Goal: Task Accomplishment & Management: Manage account settings

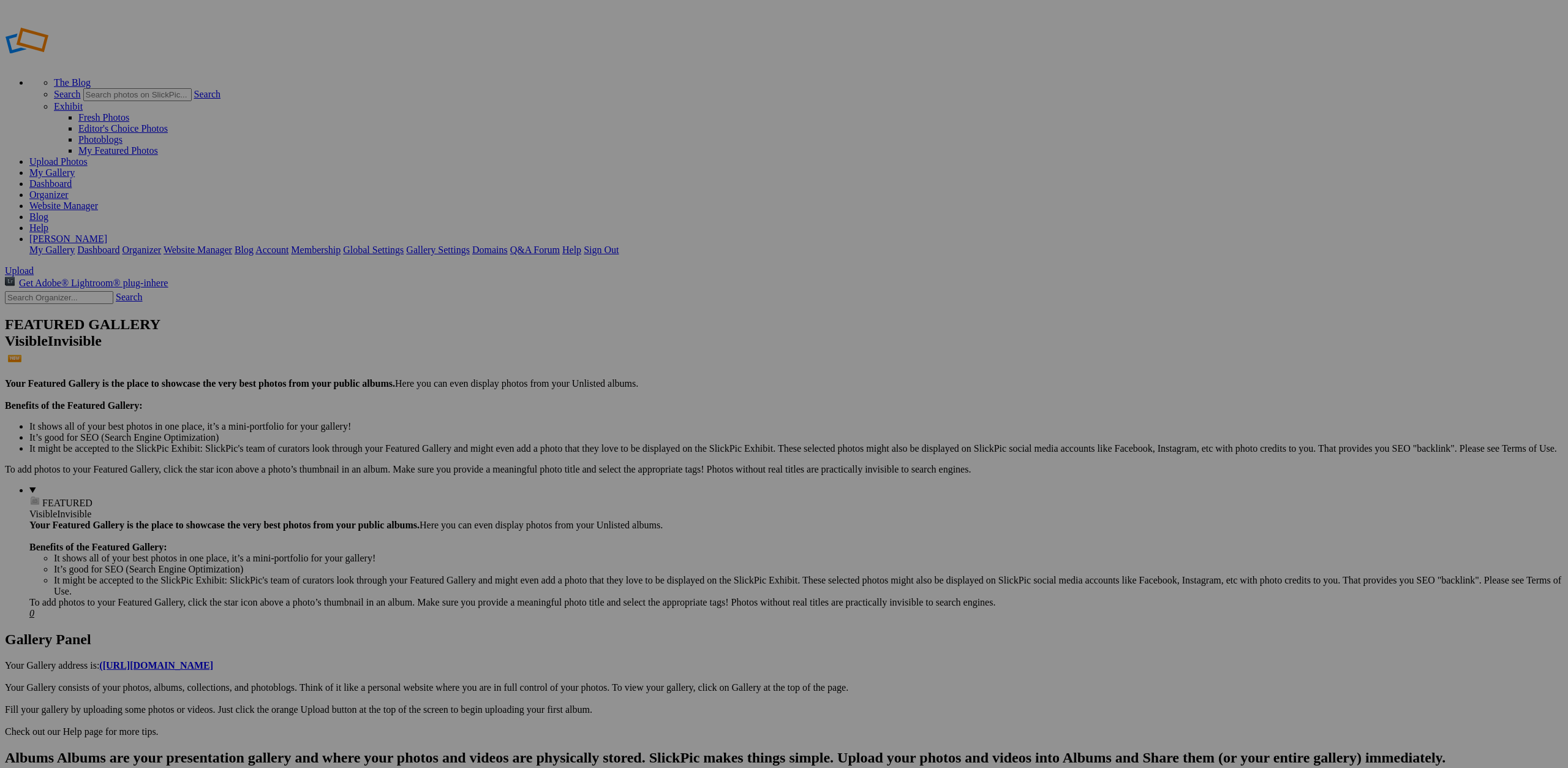
click at [680, 401] on input "Flora &^ Fauna" at bounding box center [688, 407] width 133 height 12
type input "Flora & Fauna"
click at [675, 446] on span "Create" at bounding box center [661, 451] width 26 height 11
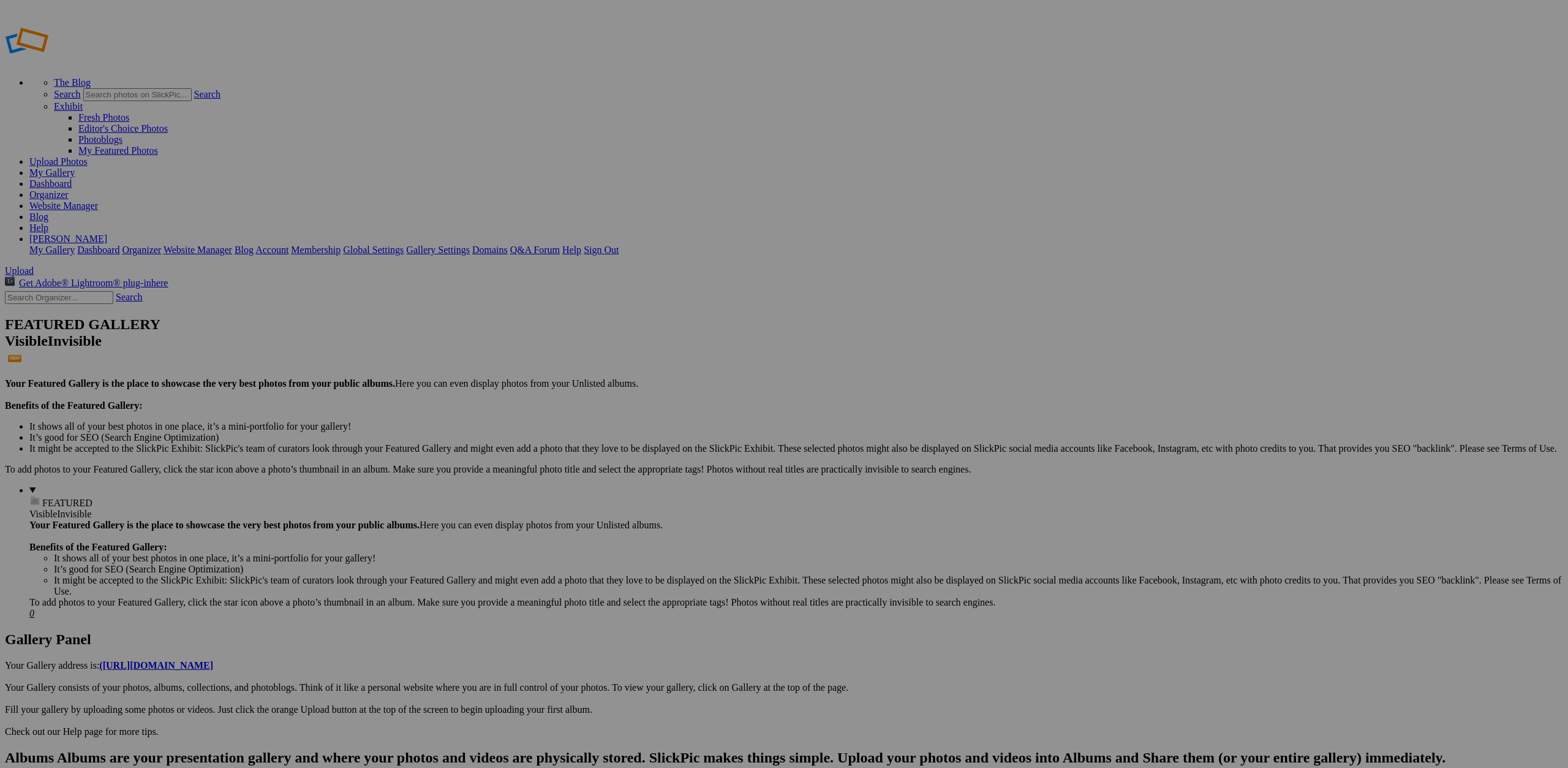
drag, startPoint x: 1409, startPoint y: 193, endPoint x: 311, endPoint y: 159, distance: 1098.5
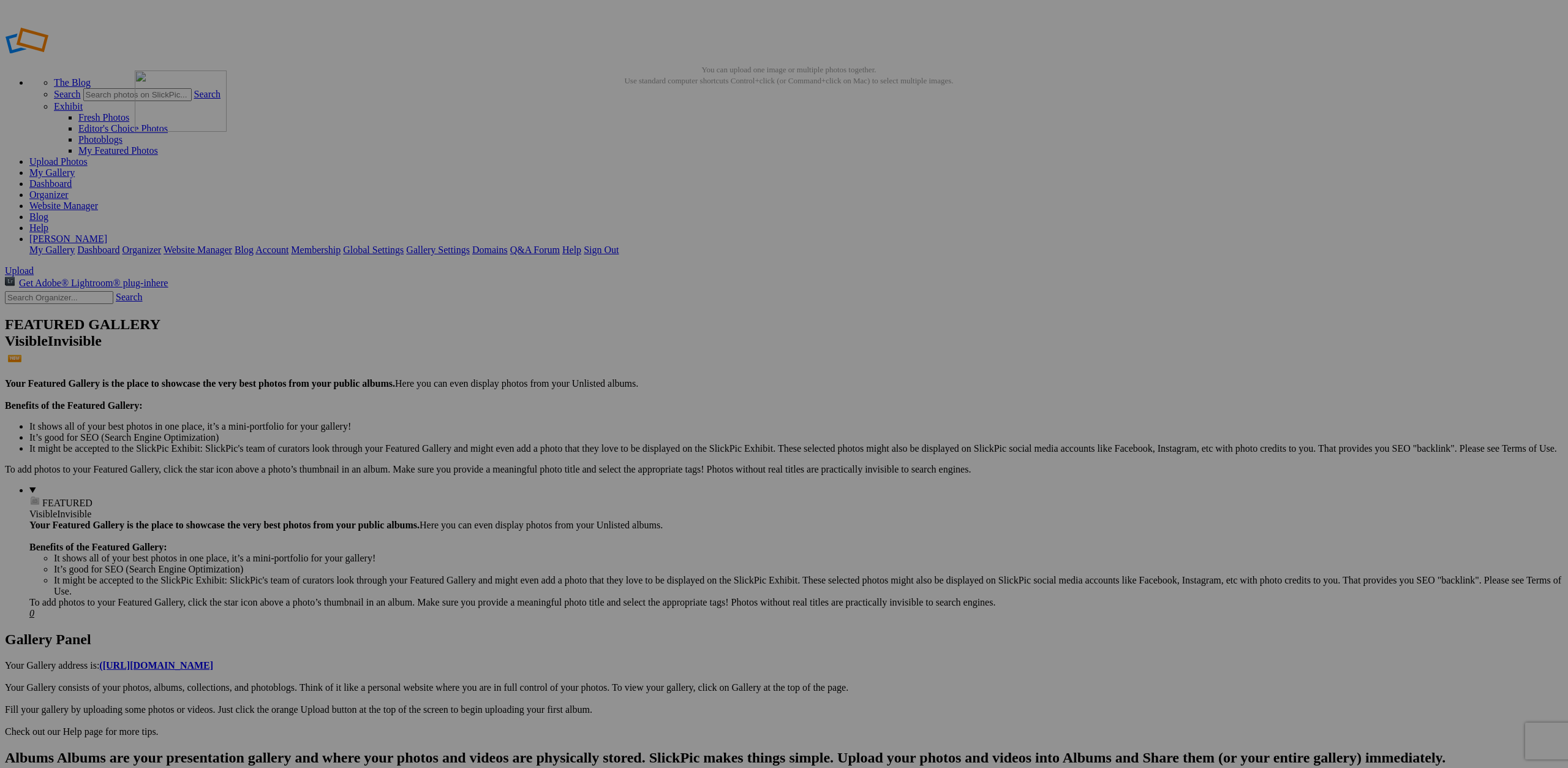
drag, startPoint x: 231, startPoint y: 349, endPoint x: 376, endPoint y: 172, distance: 228.8
drag, startPoint x: 322, startPoint y: 342, endPoint x: 654, endPoint y: 165, distance: 376.2
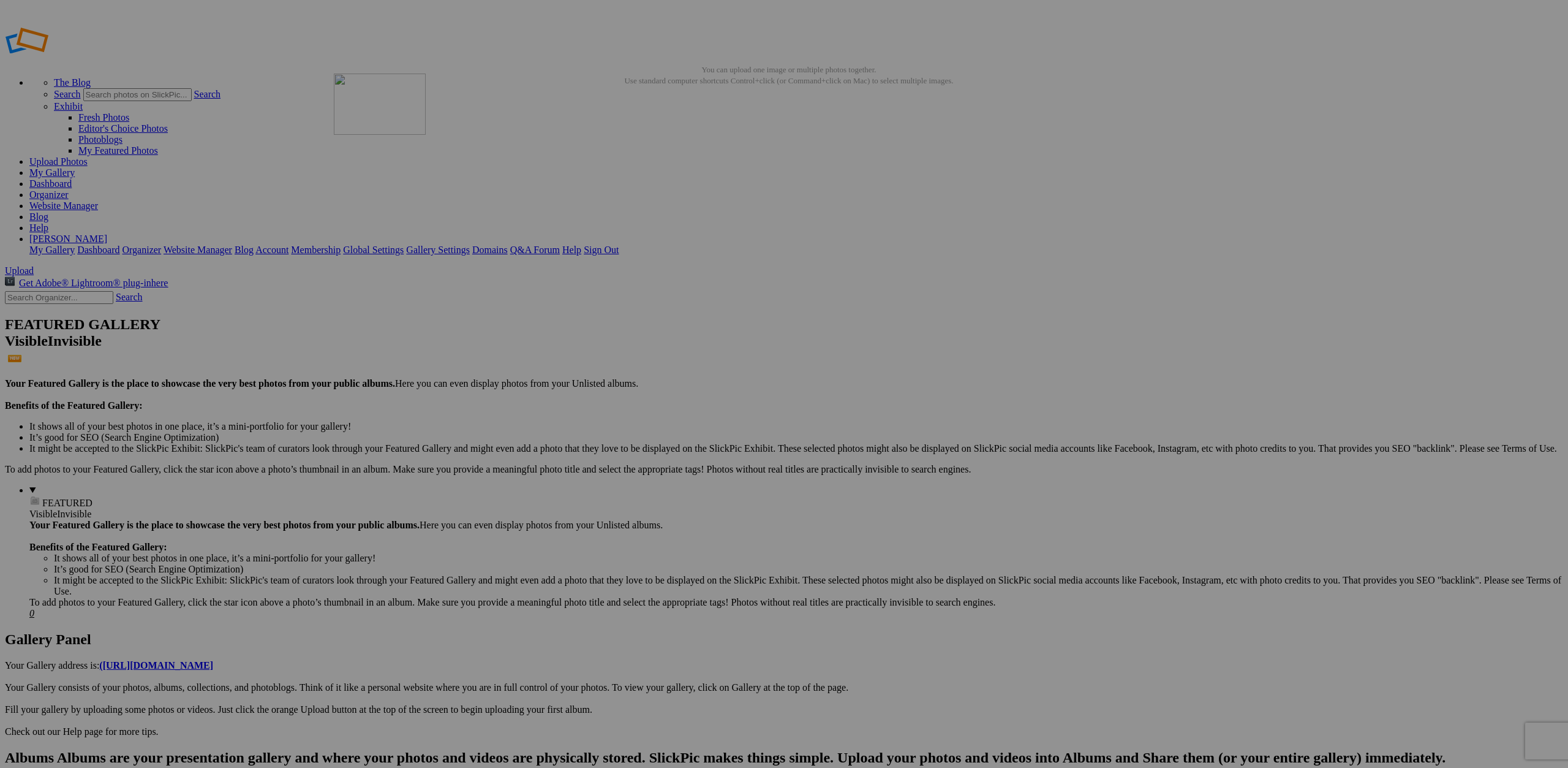
drag, startPoint x: 552, startPoint y: 341, endPoint x: 510, endPoint y: 160, distance: 185.8
drag, startPoint x: 556, startPoint y: 338, endPoint x: 950, endPoint y: 129, distance: 446.0
drag, startPoint x: 692, startPoint y: 325, endPoint x: 941, endPoint y: 131, distance: 315.7
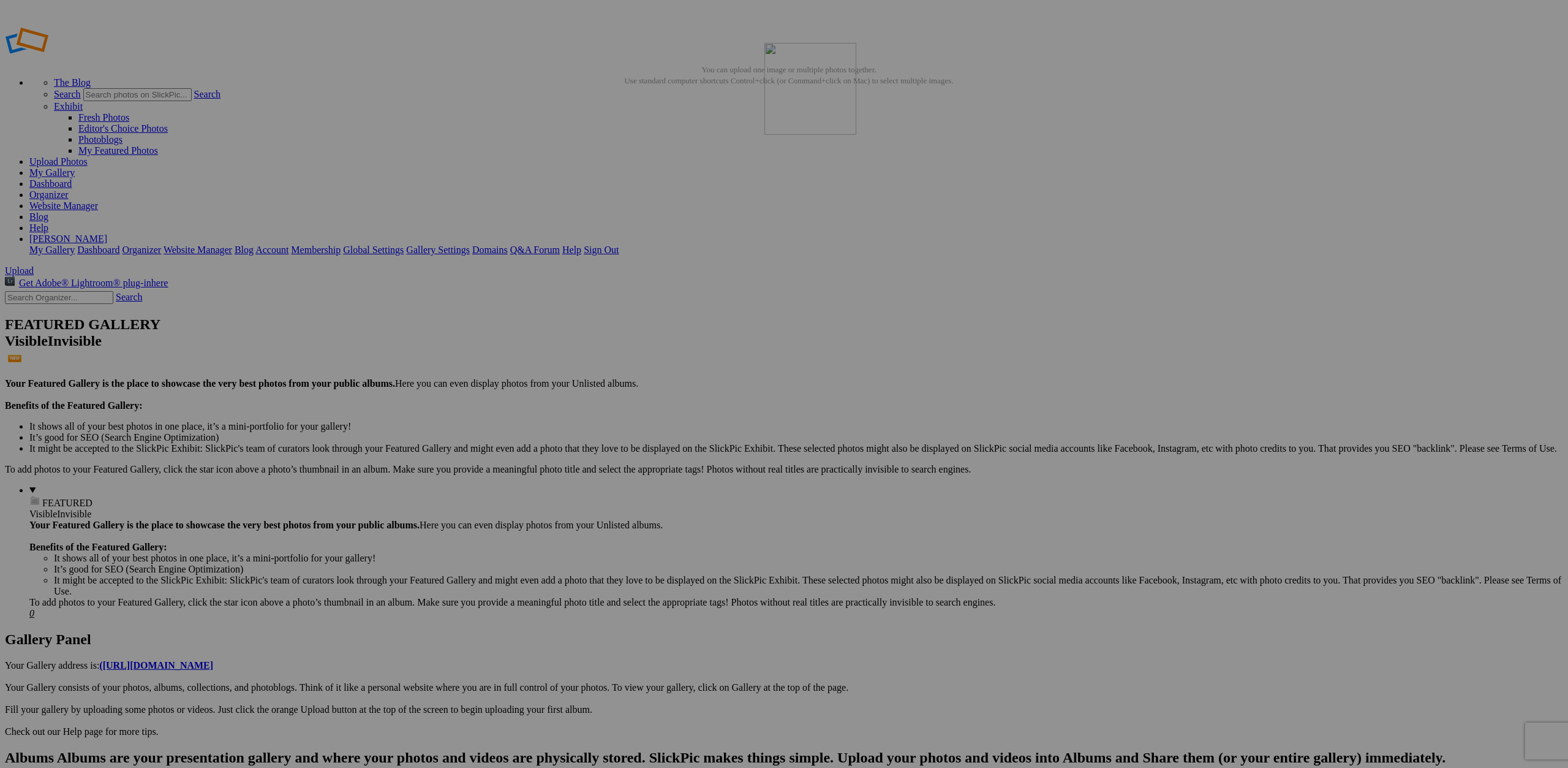
drag, startPoint x: 565, startPoint y: 336, endPoint x: 1182, endPoint y: 152, distance: 643.9
drag, startPoint x: 652, startPoint y: 343, endPoint x: 1280, endPoint y: 145, distance: 658.5
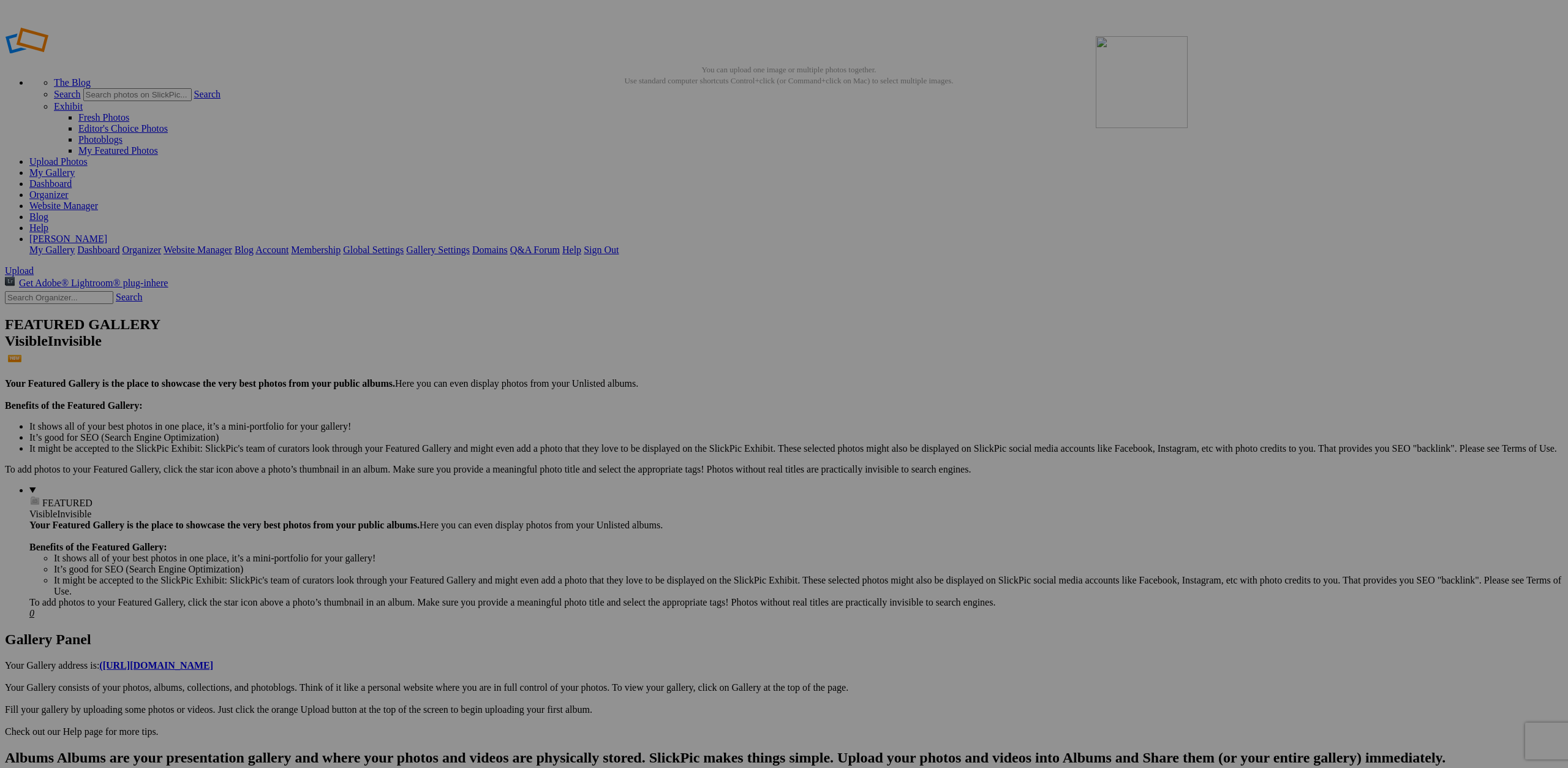
drag, startPoint x: 334, startPoint y: 329, endPoint x: 1272, endPoint y: 125, distance: 959.9
drag, startPoint x: 576, startPoint y: 345, endPoint x: 208, endPoint y: 329, distance: 368.3
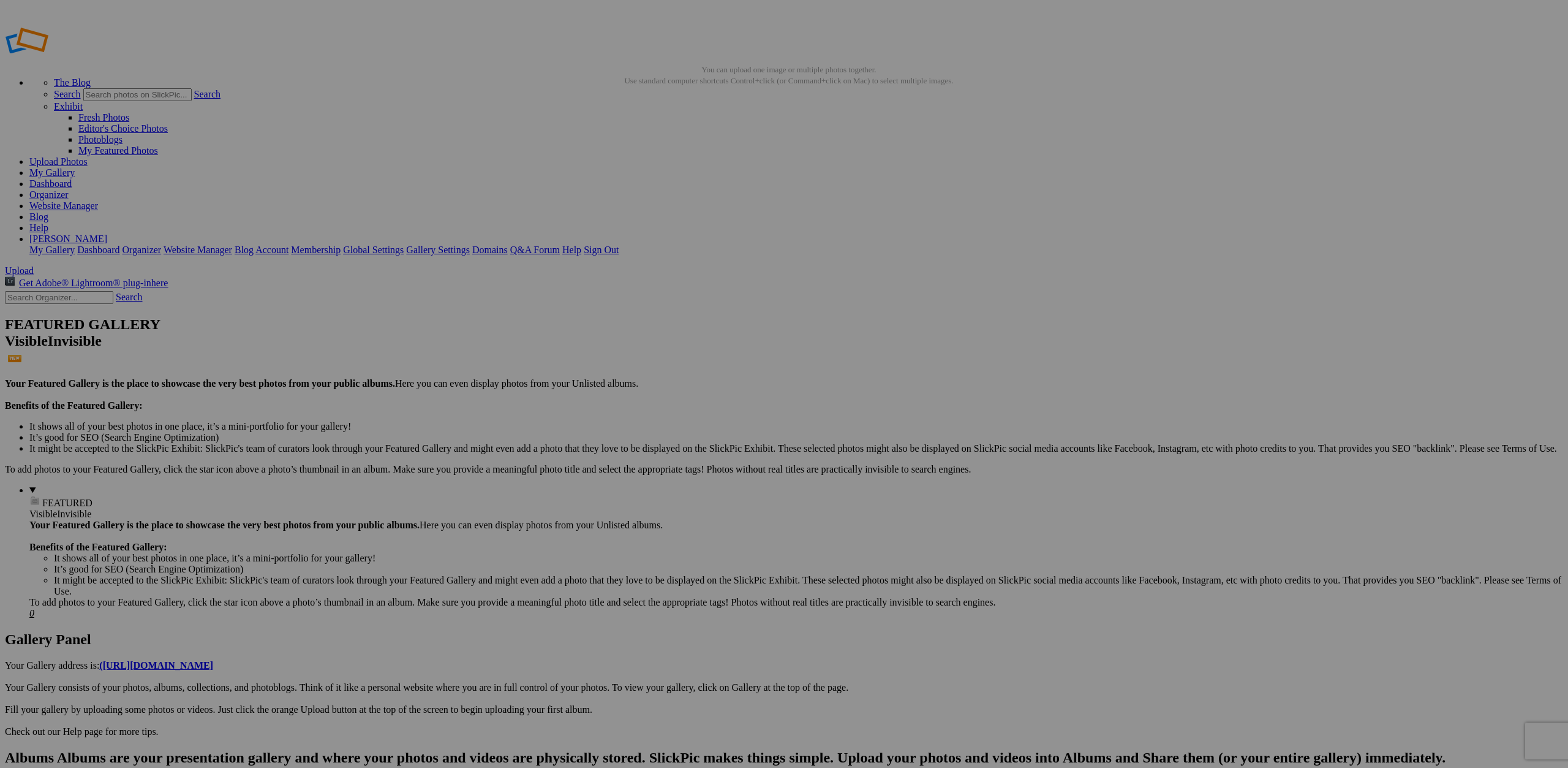
click at [98, 200] on link "Website Manager" at bounding box center [64, 205] width 69 height 11
drag, startPoint x: 346, startPoint y: 191, endPoint x: 622, endPoint y: 151, distance: 278.9
drag, startPoint x: 335, startPoint y: 332, endPoint x: 582, endPoint y: 313, distance: 247.7
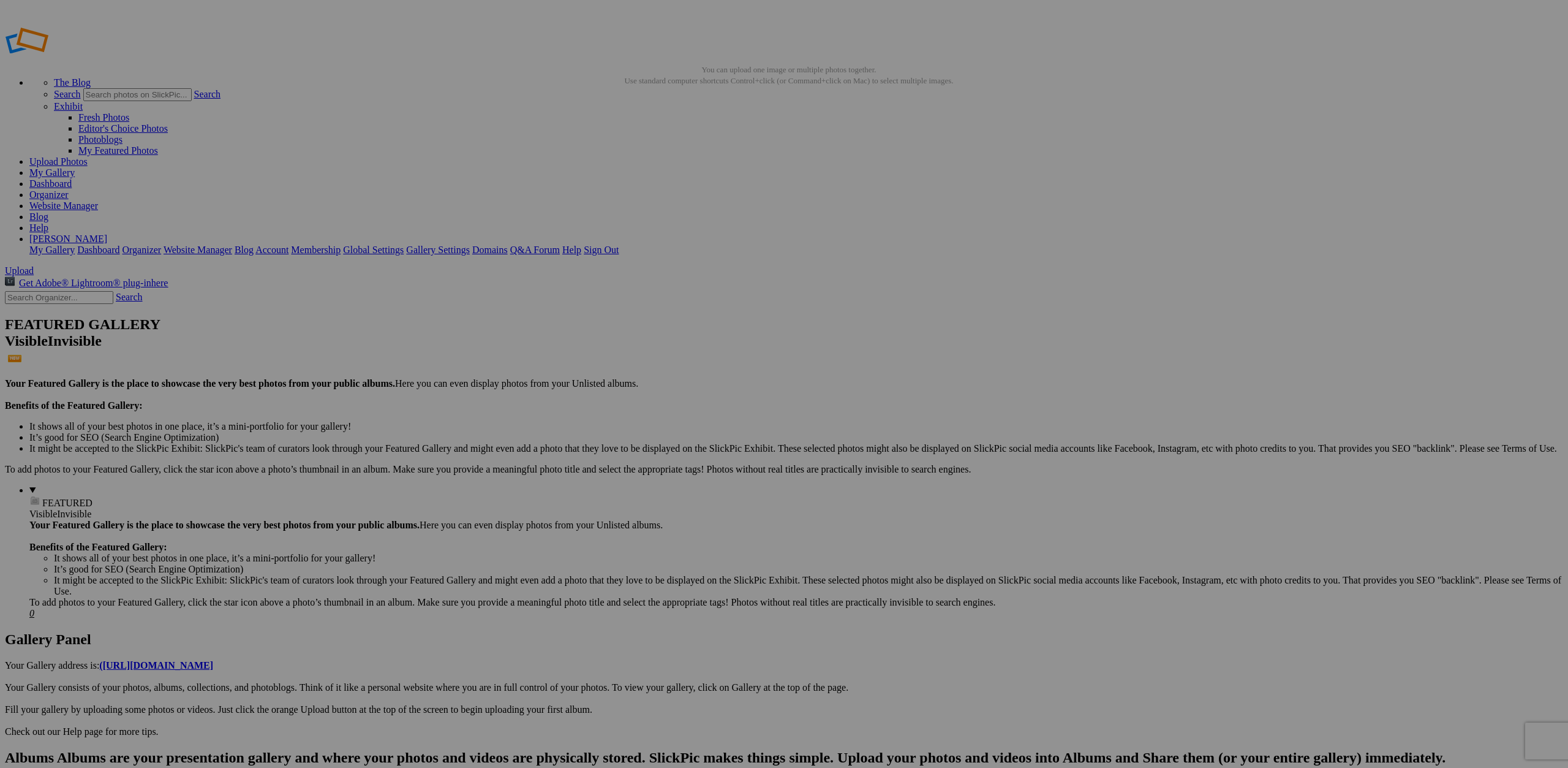
click at [622, 431] on span at bounding box center [622, 435] width 0 height 11
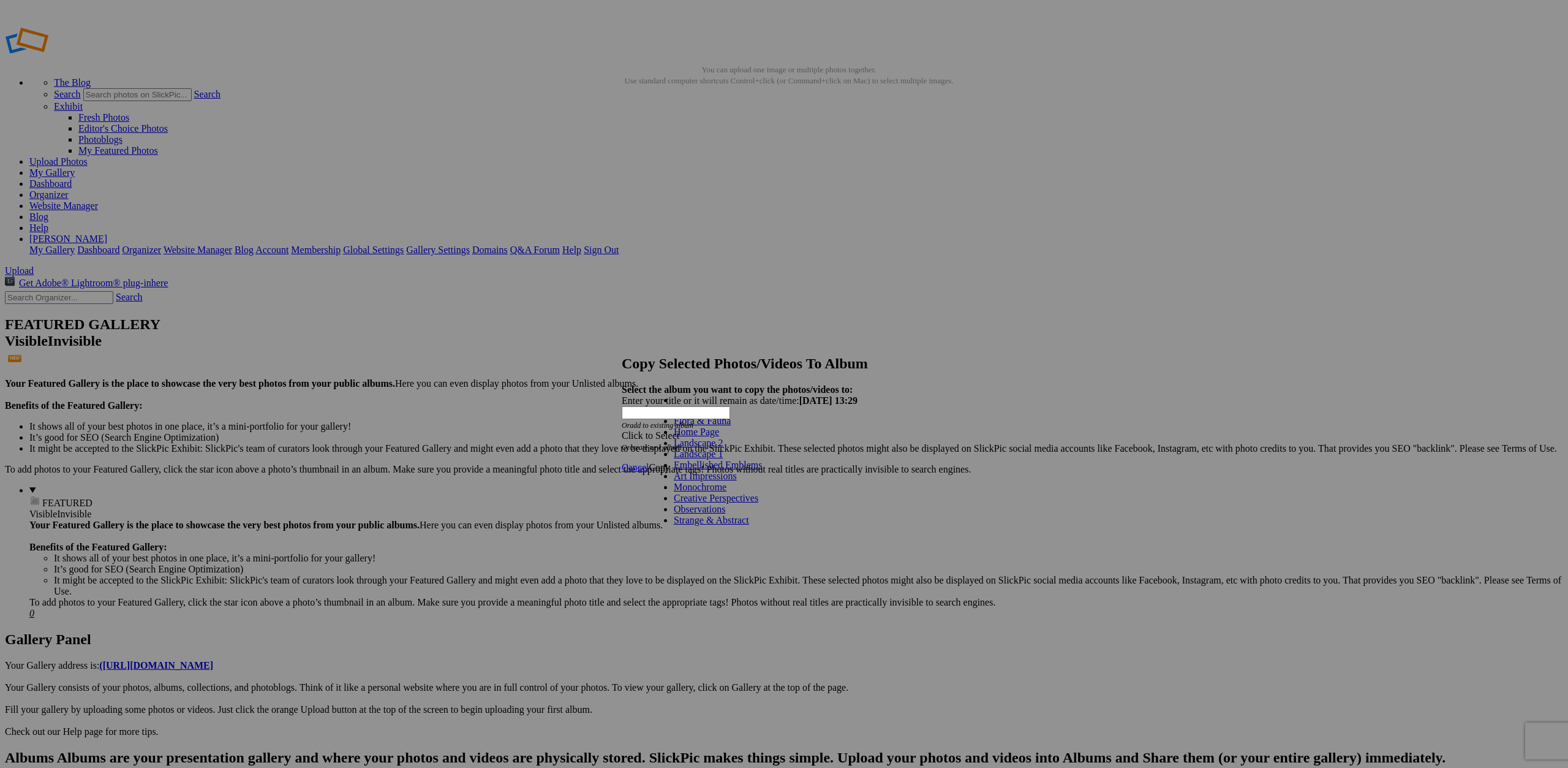
click at [719, 437] on link "Home Page" at bounding box center [696, 431] width 45 height 11
click at [670, 462] on span "Copy" at bounding box center [659, 467] width 21 height 11
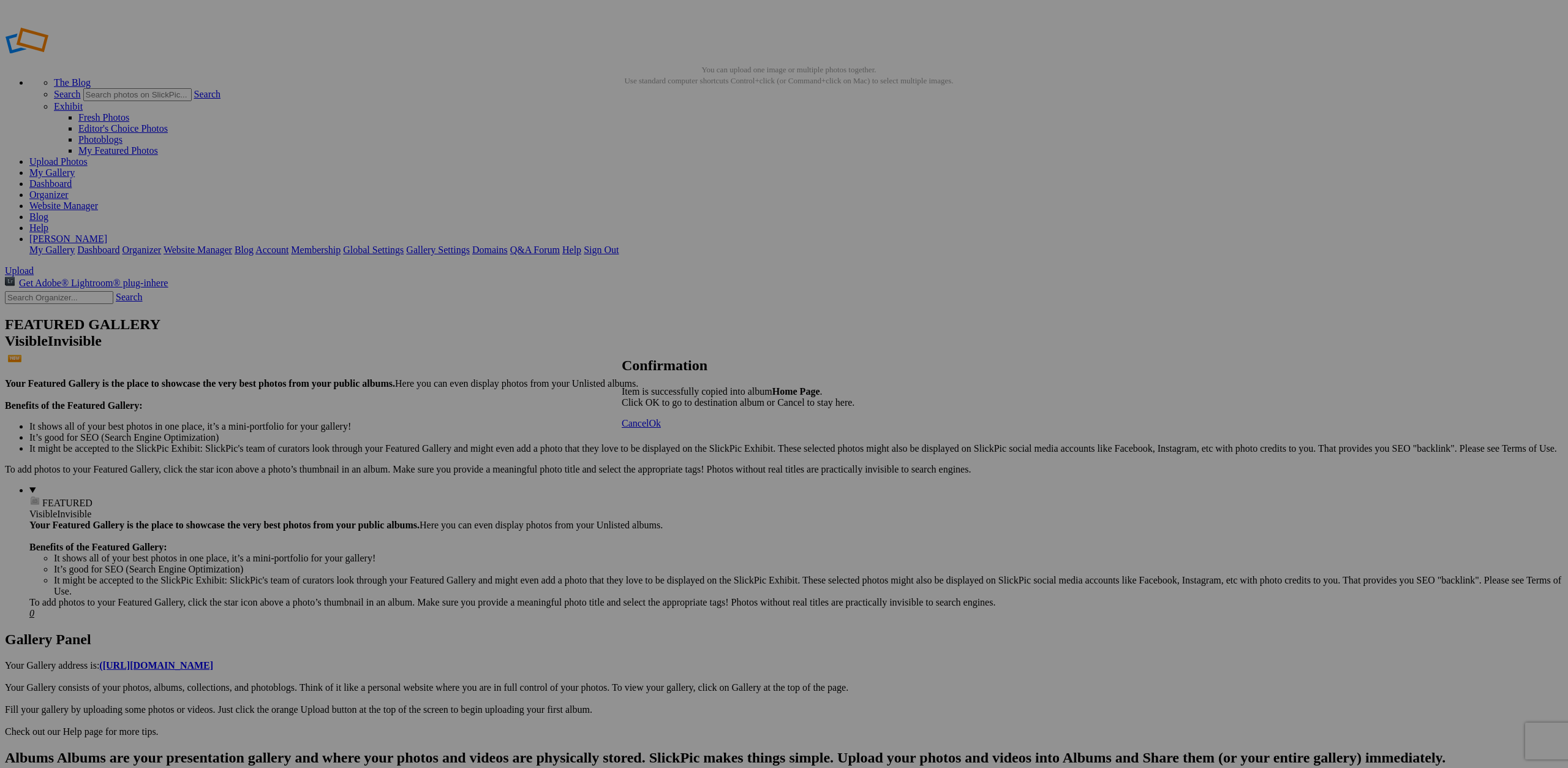
click at [661, 429] on span "Ok" at bounding box center [655, 423] width 12 height 11
drag, startPoint x: 323, startPoint y: 184, endPoint x: 778, endPoint y: 181, distance: 455.0
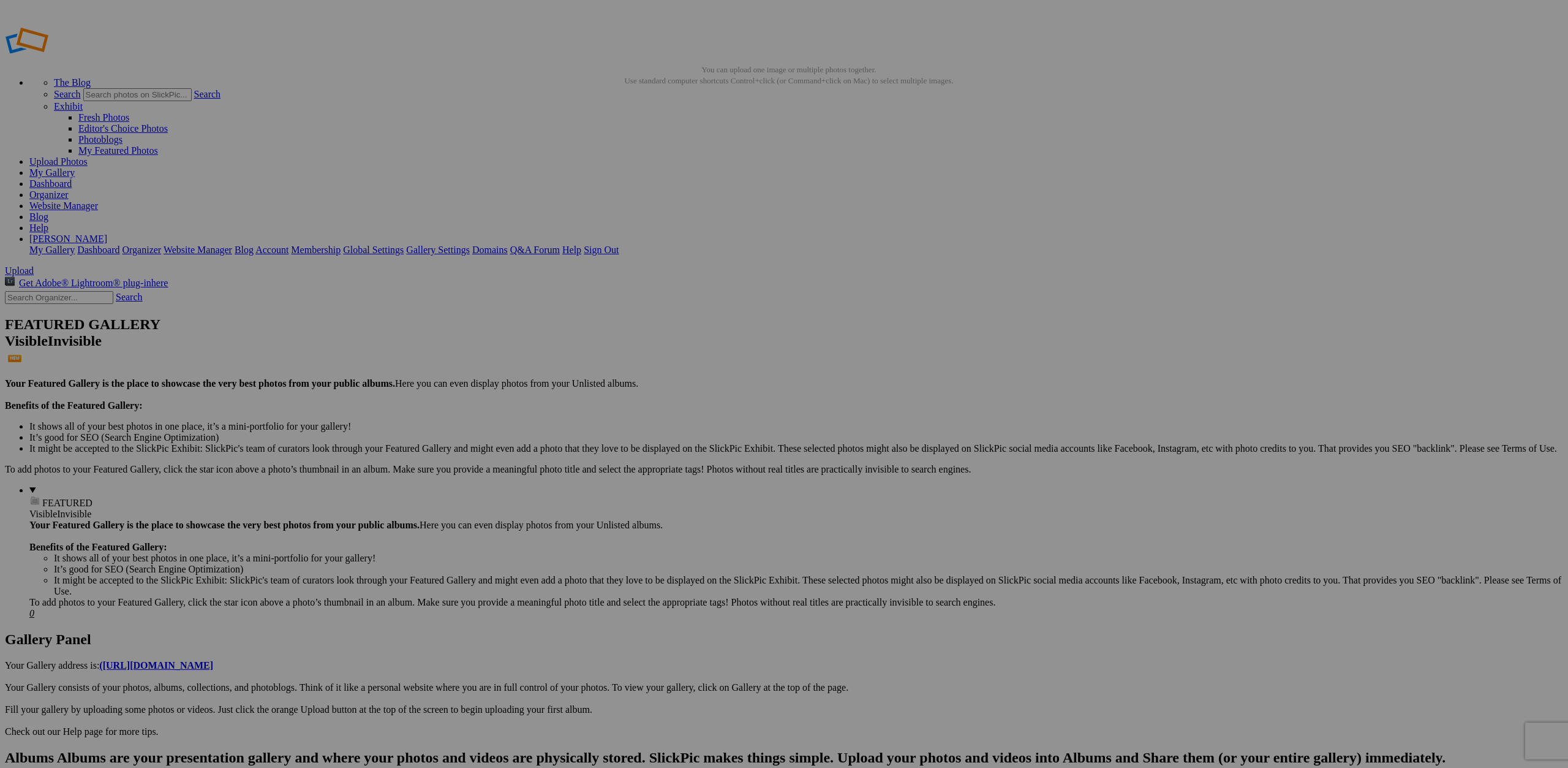
click at [813, 431] on div "Click to Select" at bounding box center [784, 436] width 325 height 12
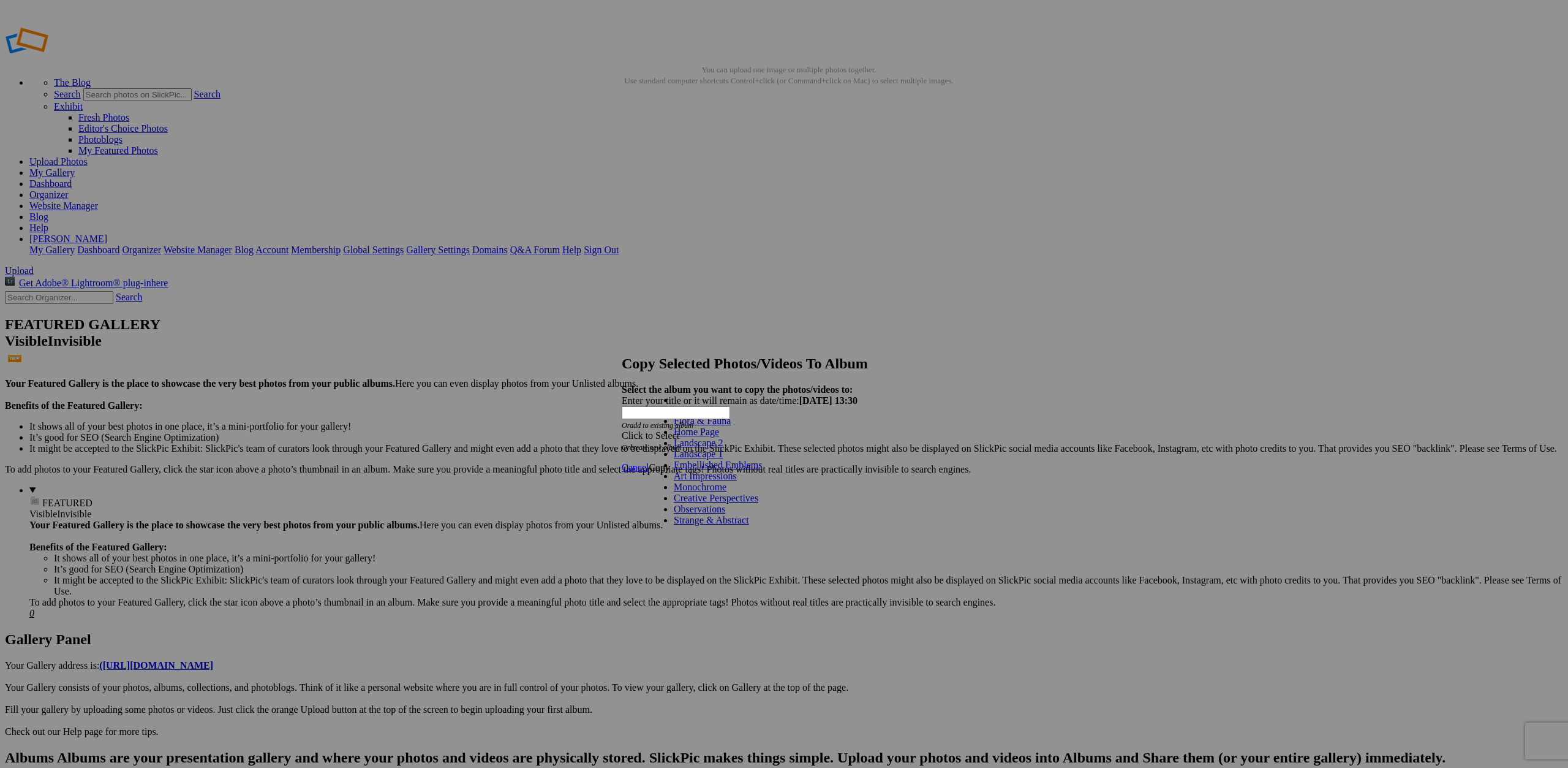
click at [719, 437] on link "Home Page" at bounding box center [696, 431] width 45 height 11
click at [670, 462] on span "Copy" at bounding box center [659, 467] width 21 height 11
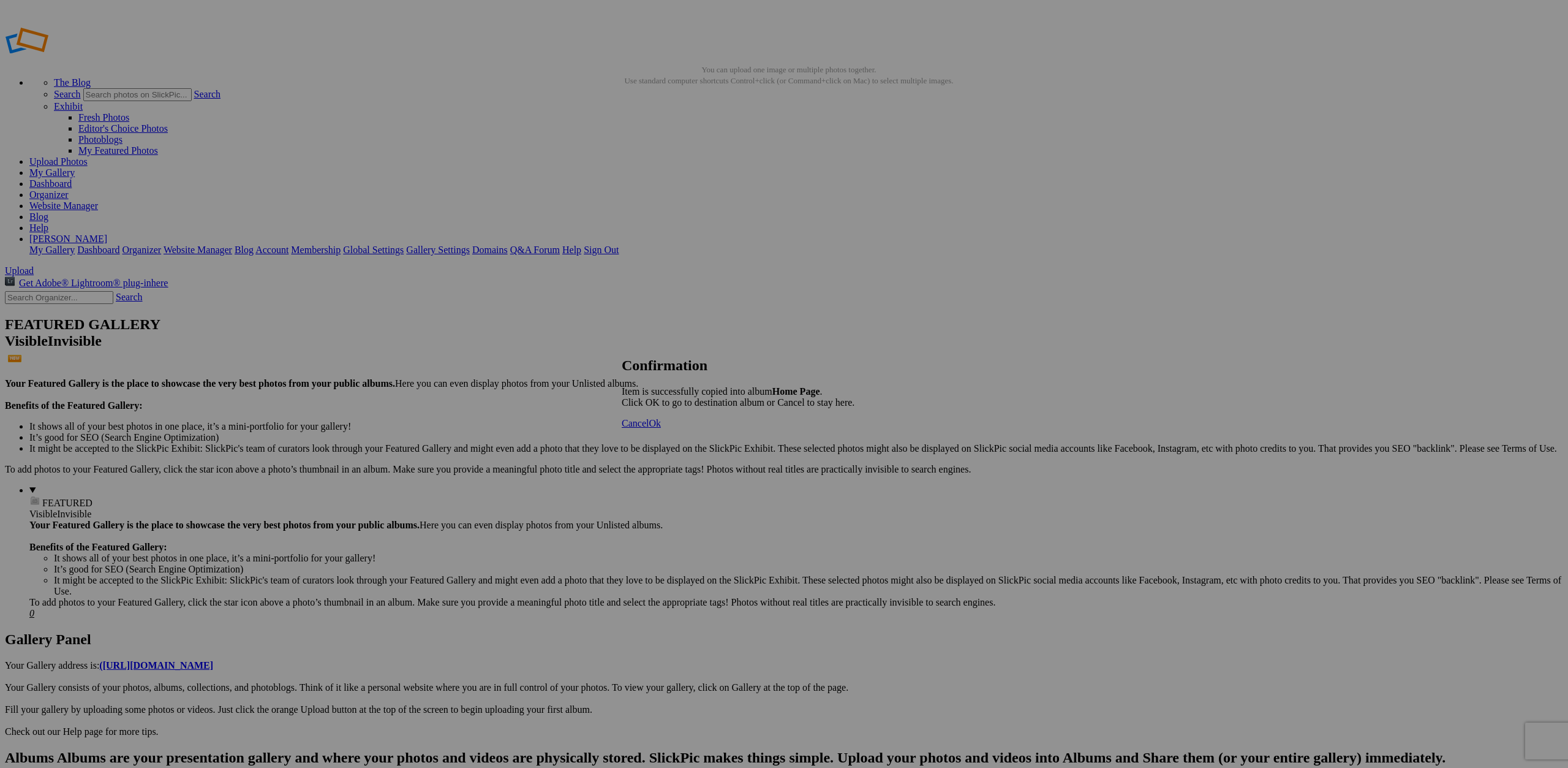
click at [661, 429] on span "Ok" at bounding box center [655, 423] width 12 height 11
drag, startPoint x: 348, startPoint y: 193, endPoint x: 976, endPoint y: 186, distance: 628.0
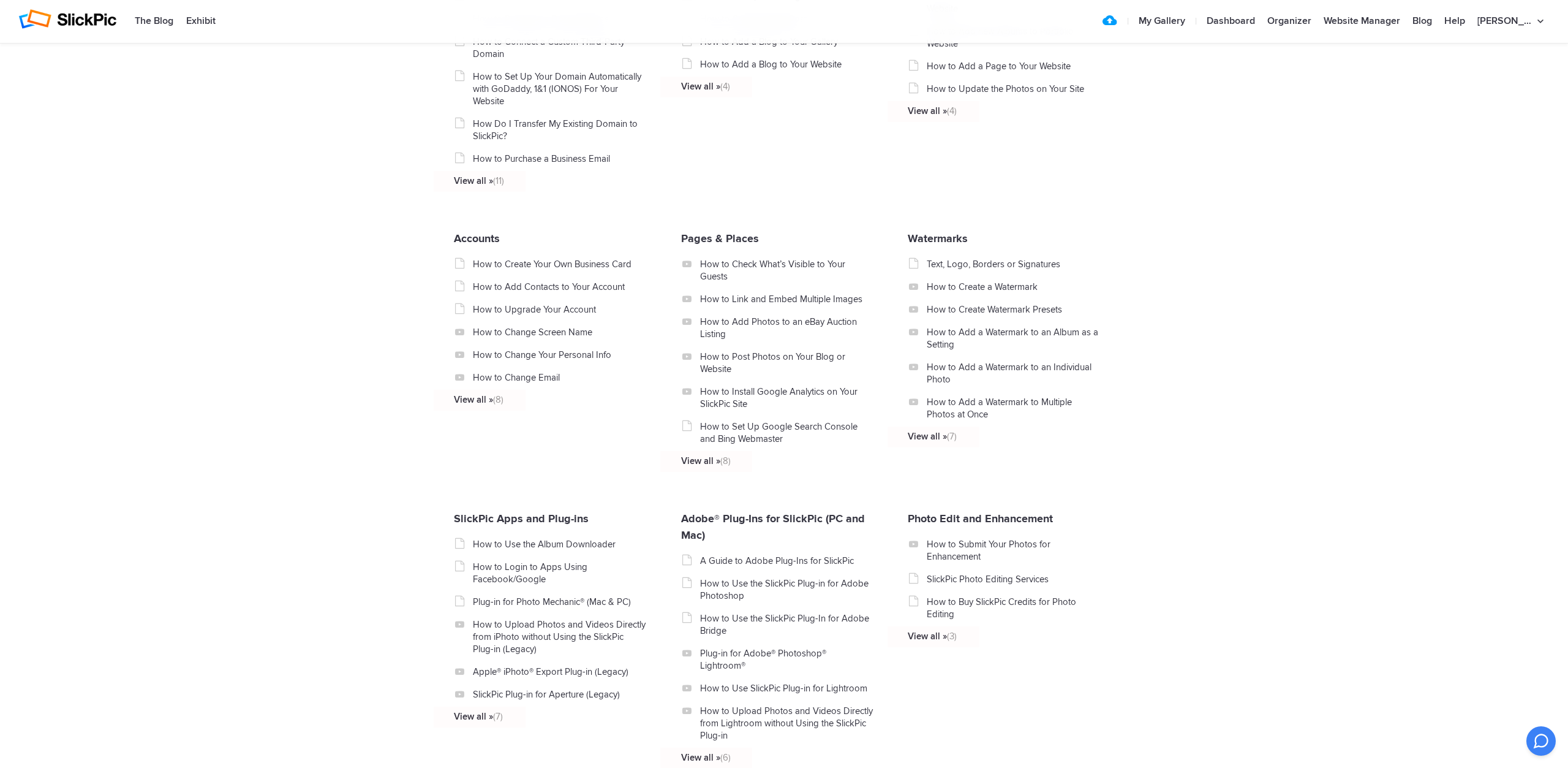
scroll to position [998, 0]
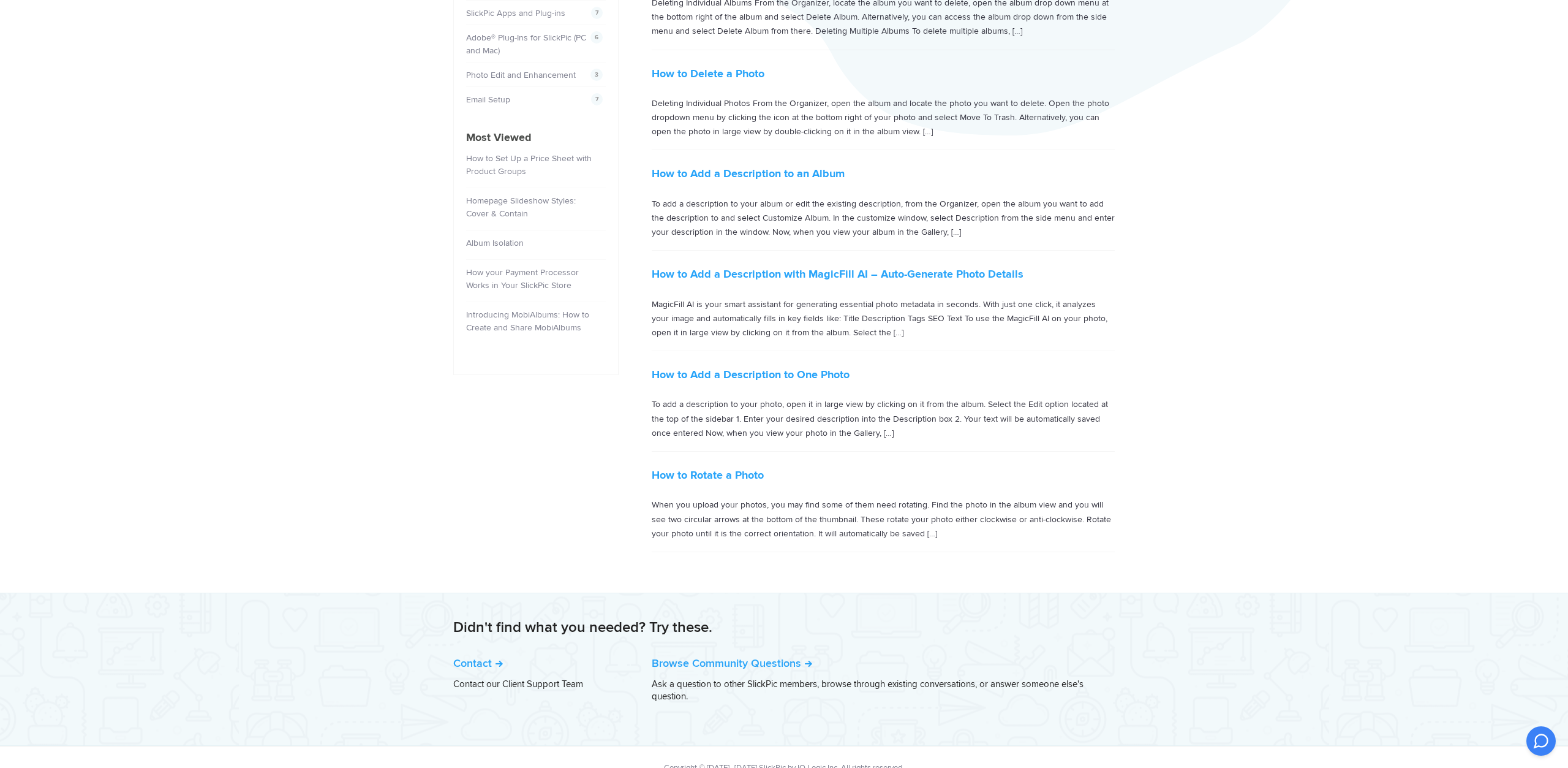
scroll to position [485, 0]
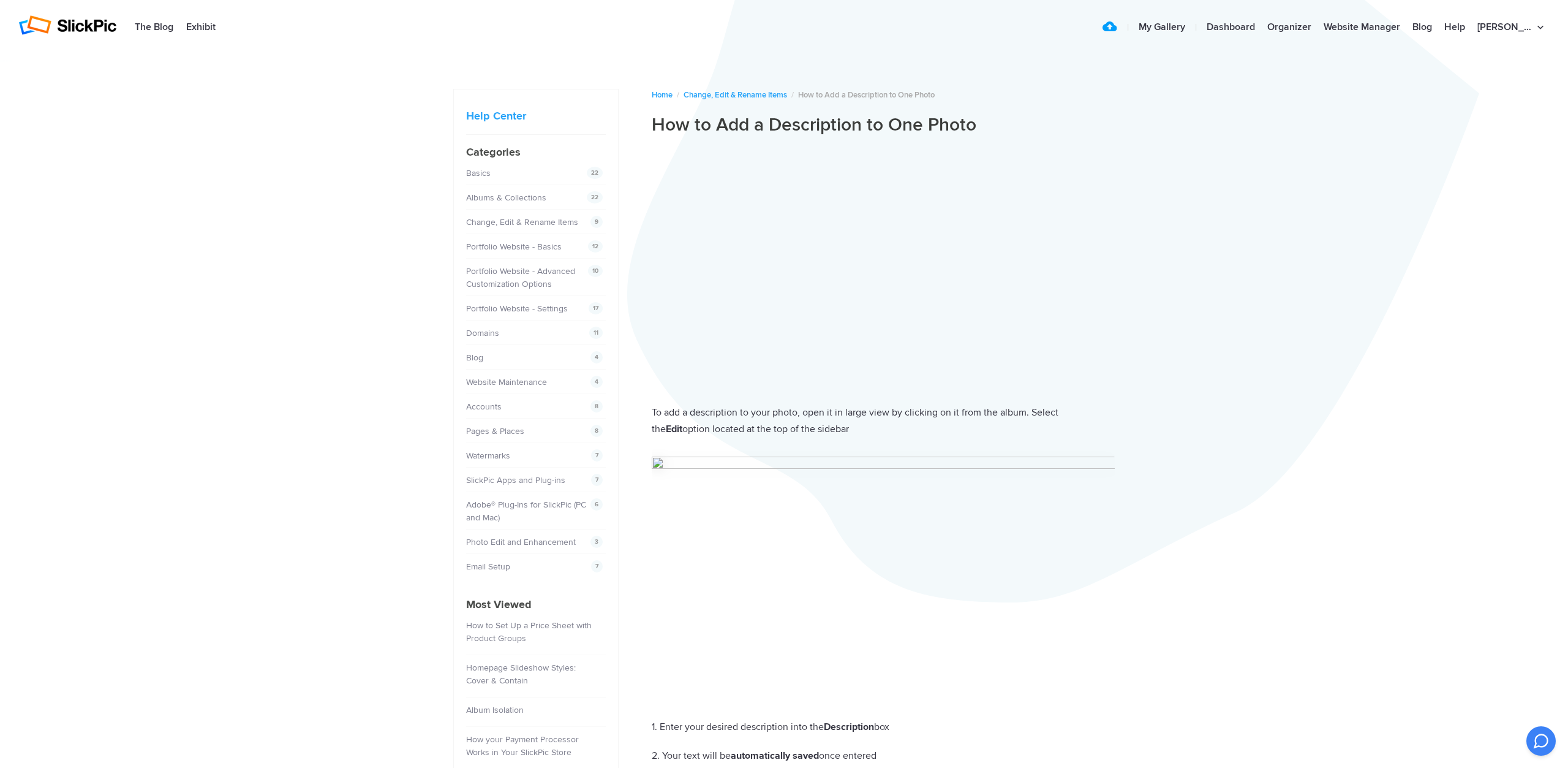
scroll to position [91, 0]
